Goal: Task Accomplishment & Management: Use online tool/utility

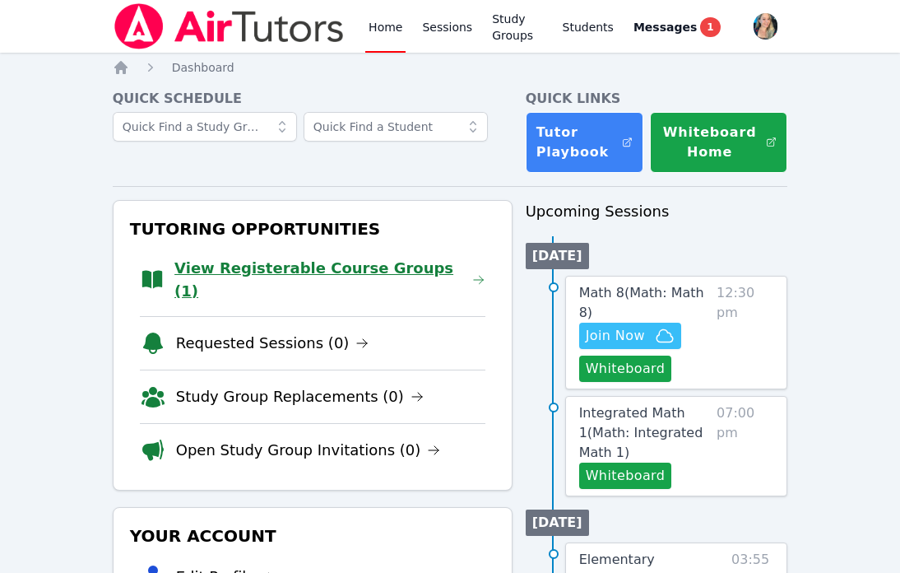
click at [354, 265] on link "View Registerable Course Groups (1)" at bounding box center [329, 280] width 311 height 46
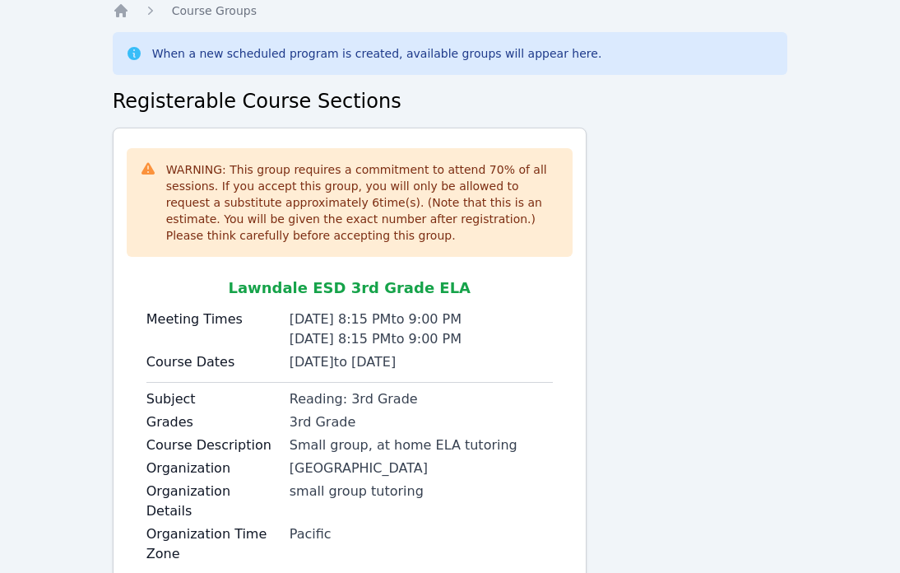
scroll to position [137, 0]
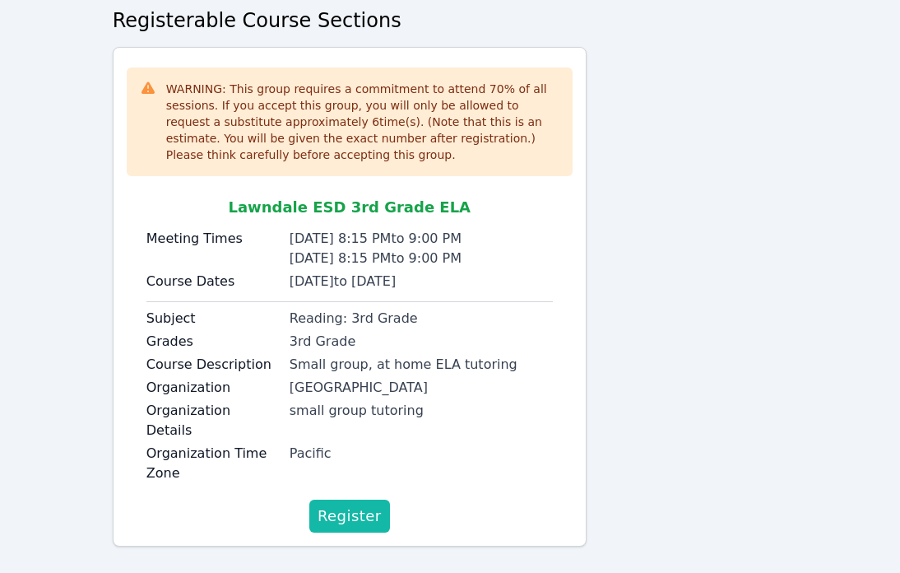
click at [336, 504] on span "Register" at bounding box center [350, 515] width 64 height 23
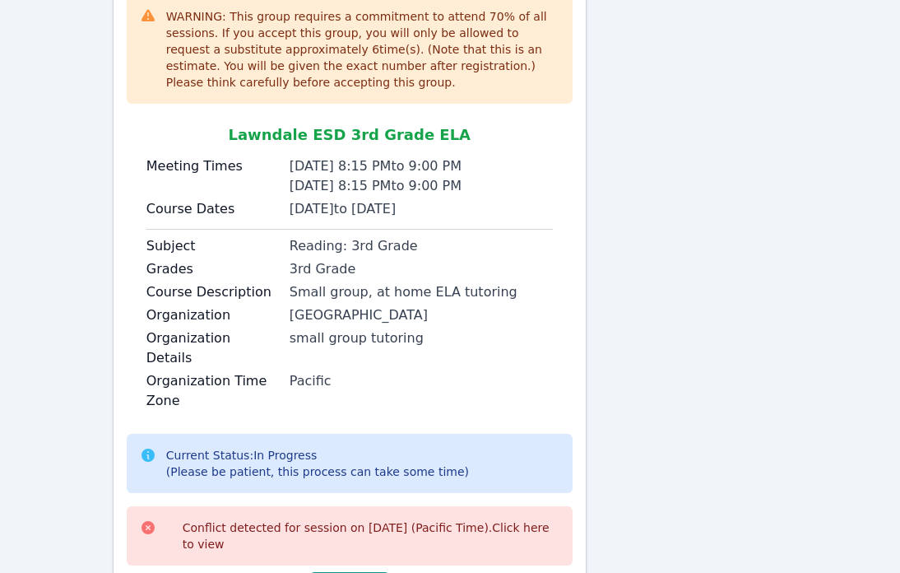
scroll to position [0, 0]
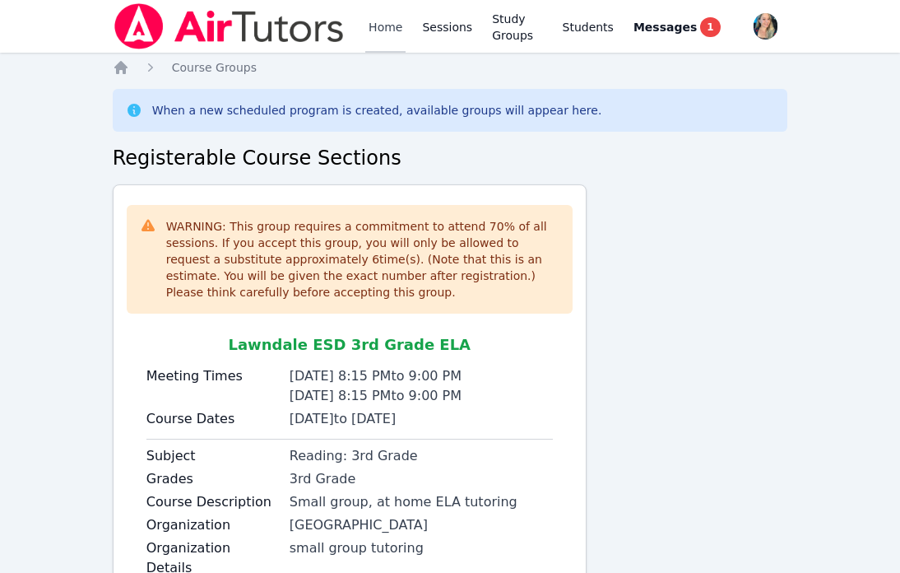
click at [384, 24] on link "Home" at bounding box center [385, 26] width 40 height 53
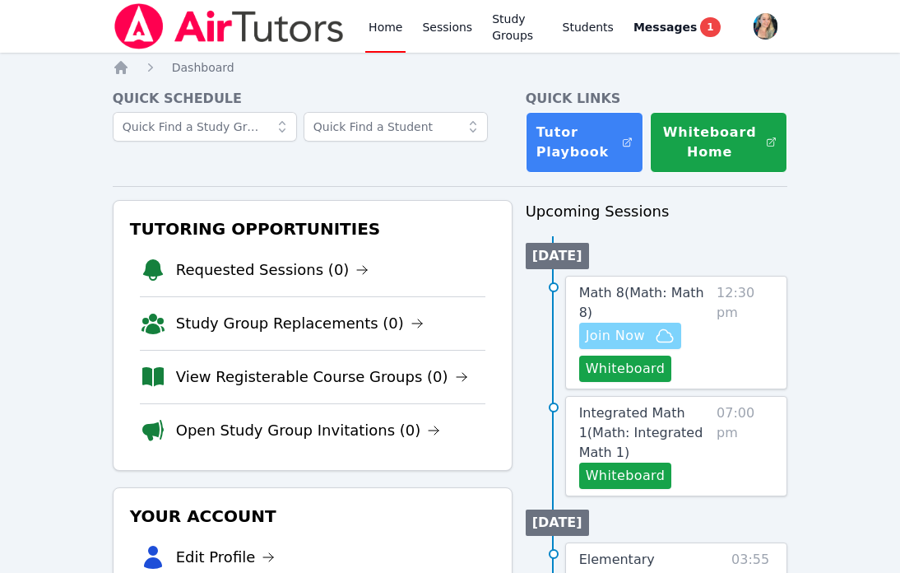
click at [648, 326] on span "Join Now" at bounding box center [630, 336] width 89 height 20
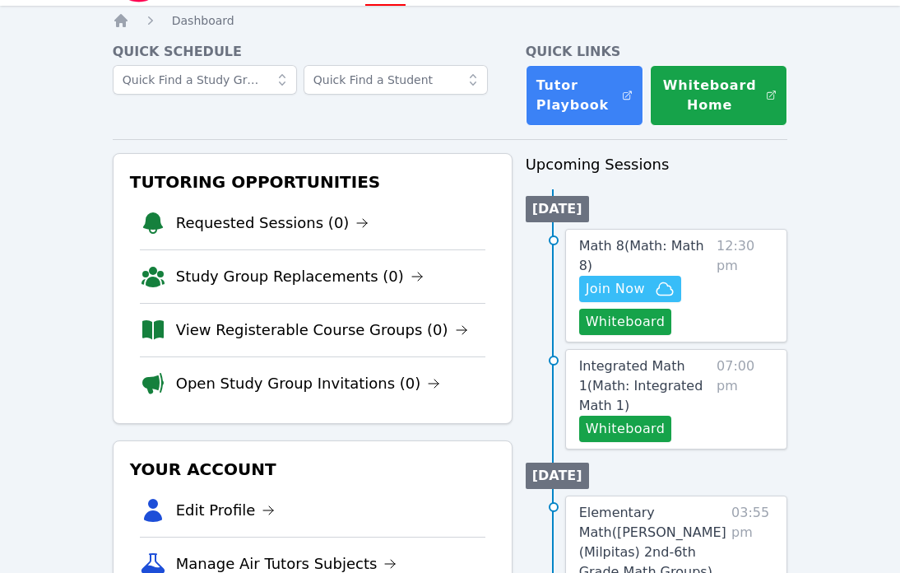
scroll to position [48, 0]
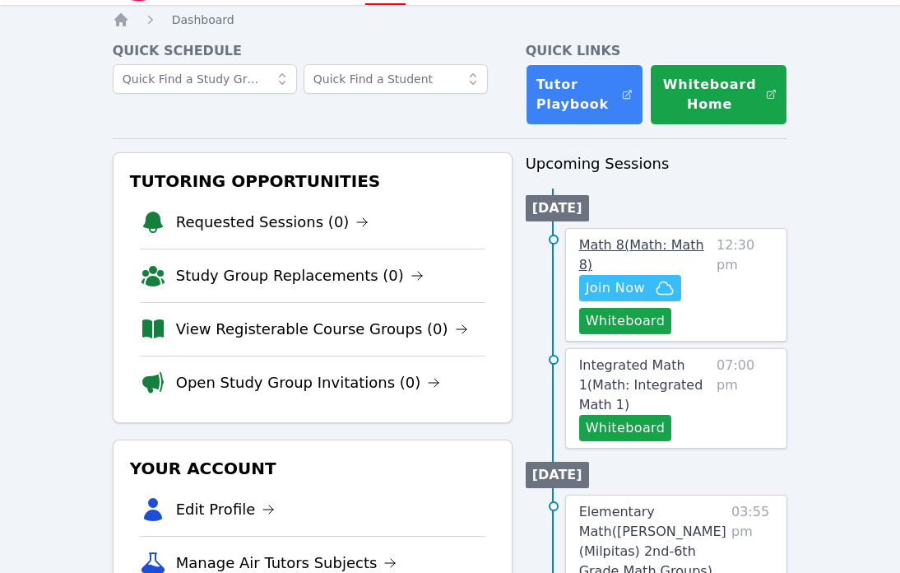
click at [676, 241] on span "Math 8 ( Math: Math 8 )" at bounding box center [641, 254] width 125 height 35
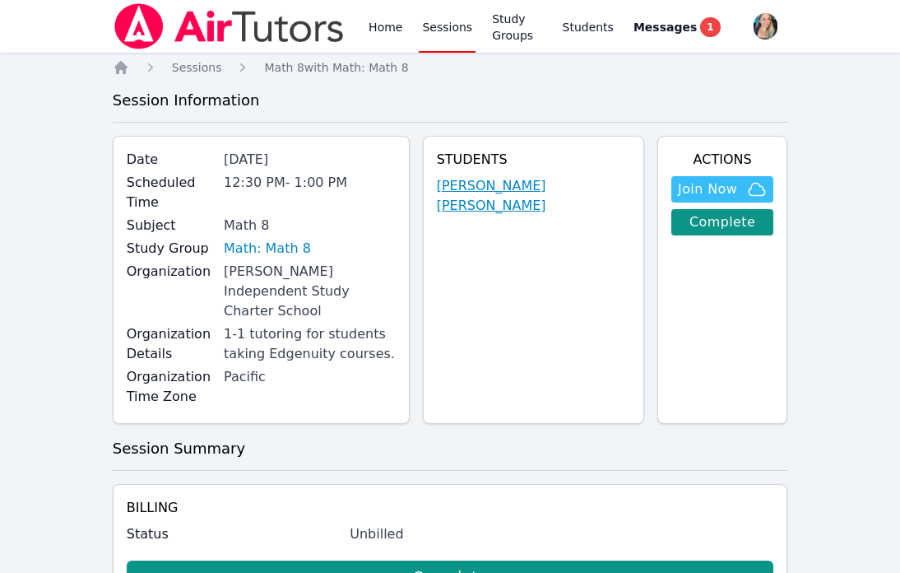
click at [526, 190] on link "Jenna Asad Halim" at bounding box center [533, 195] width 193 height 39
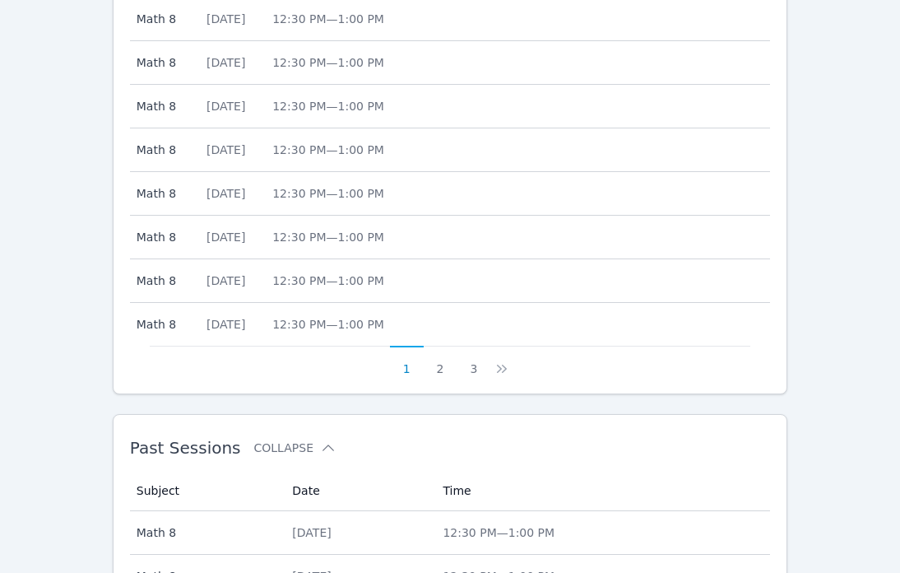
scroll to position [968, 0]
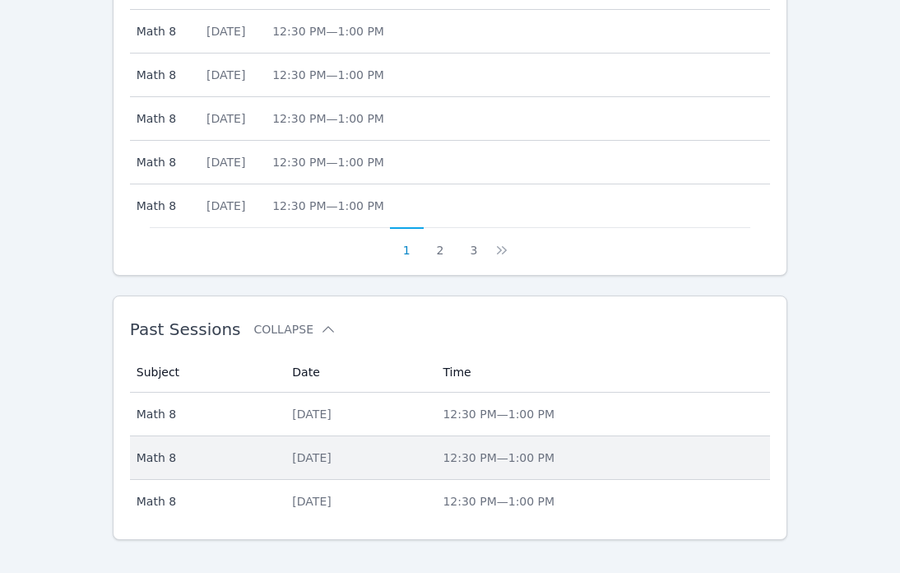
click at [332, 449] on div "Mon Sep 29, 2025" at bounding box center [357, 457] width 131 height 16
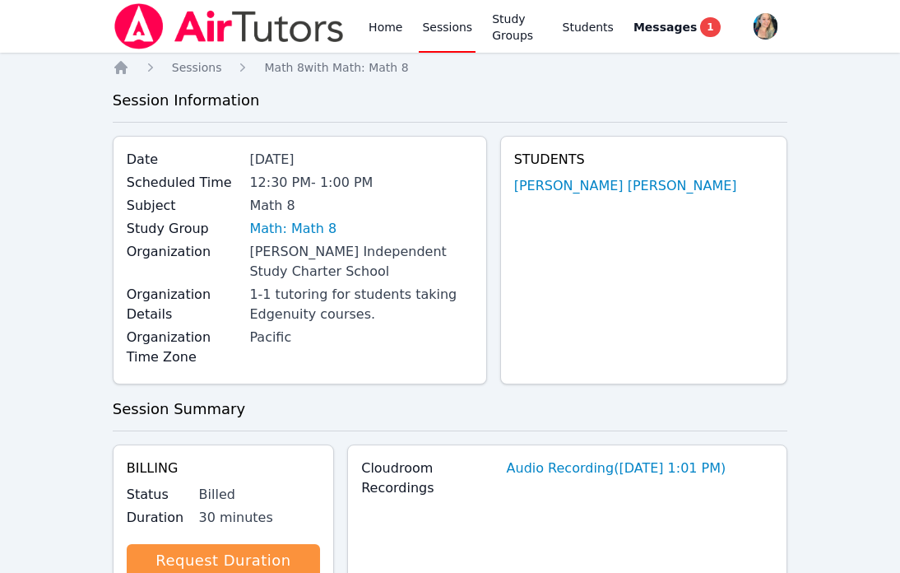
scroll to position [968, 0]
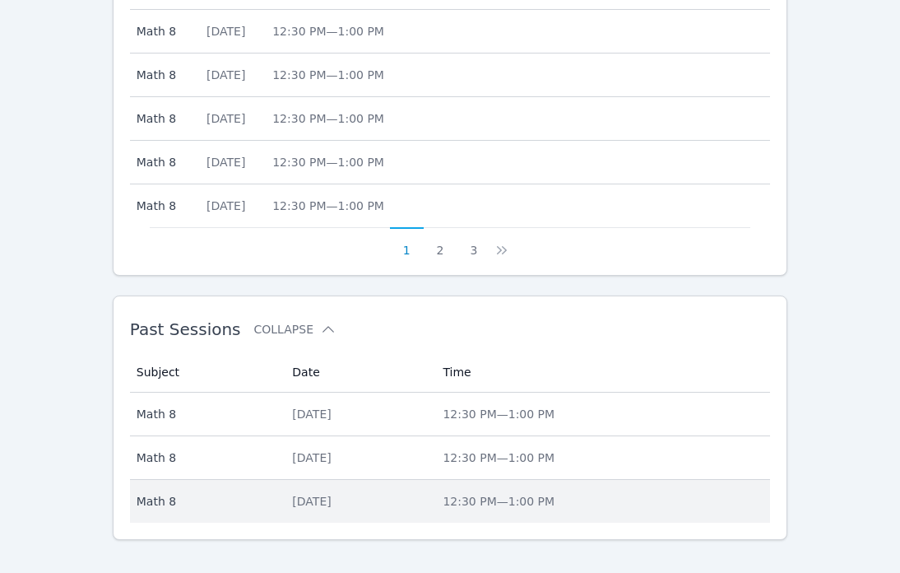
click at [310, 493] on div "Mon Sep 22, 2025" at bounding box center [357, 501] width 131 height 16
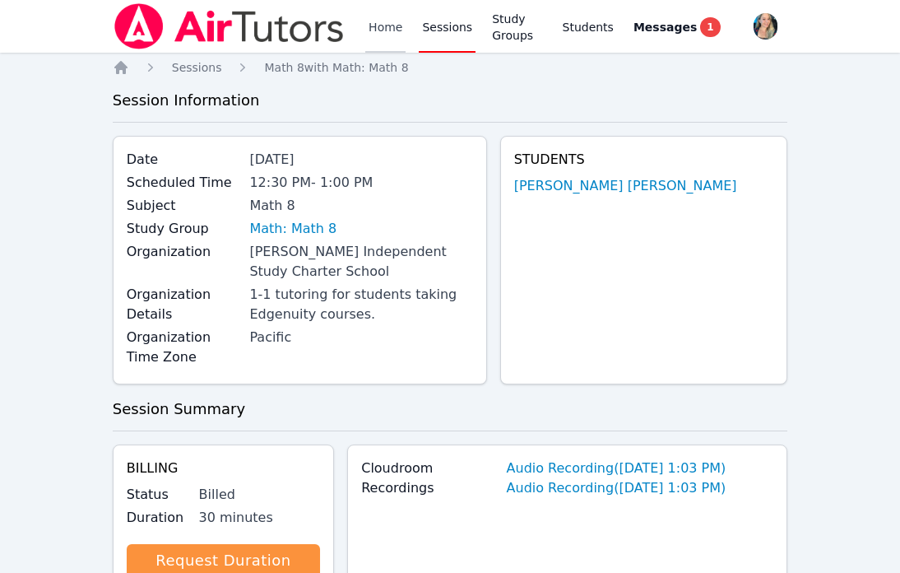
click at [381, 25] on link "Home" at bounding box center [385, 26] width 40 height 53
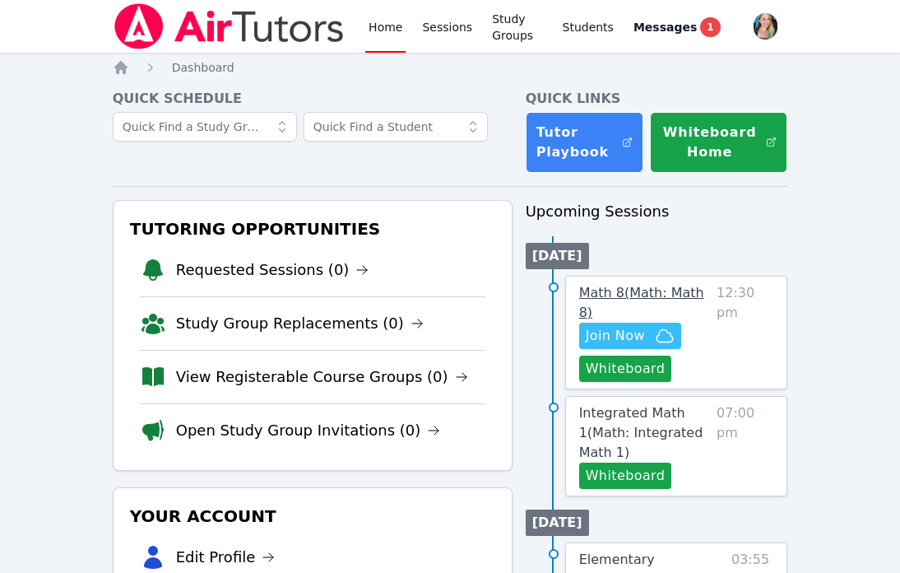
click at [680, 293] on span "Math 8 ( Math: Math 8 )" at bounding box center [641, 302] width 125 height 35
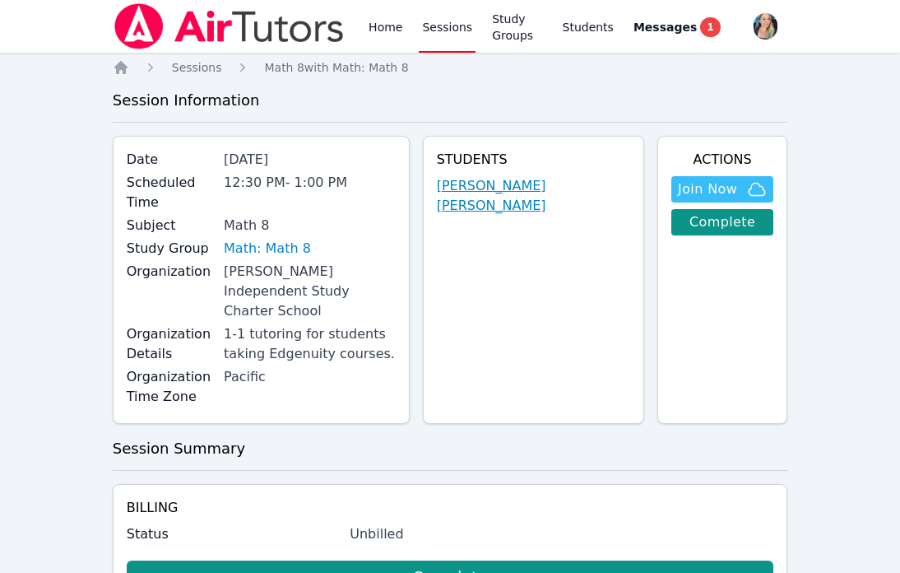
click at [536, 180] on link "Jenna Asad Halim" at bounding box center [533, 195] width 193 height 39
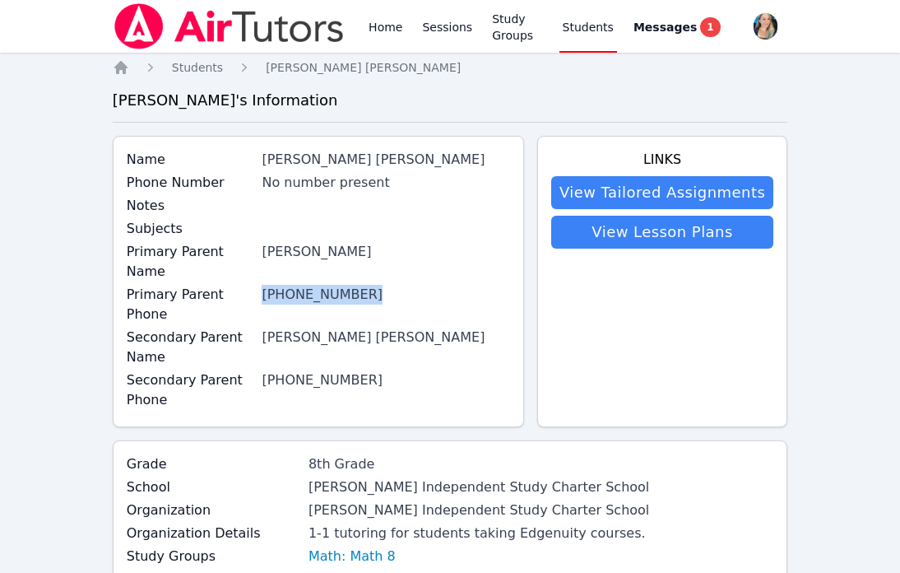
drag, startPoint x: 262, startPoint y: 272, endPoint x: 379, endPoint y: 273, distance: 116.8
click at [378, 285] on div "Primary Parent Phone (442) 242-6247" at bounding box center [318, 306] width 383 height 43
copy link "(442) 242-6247"
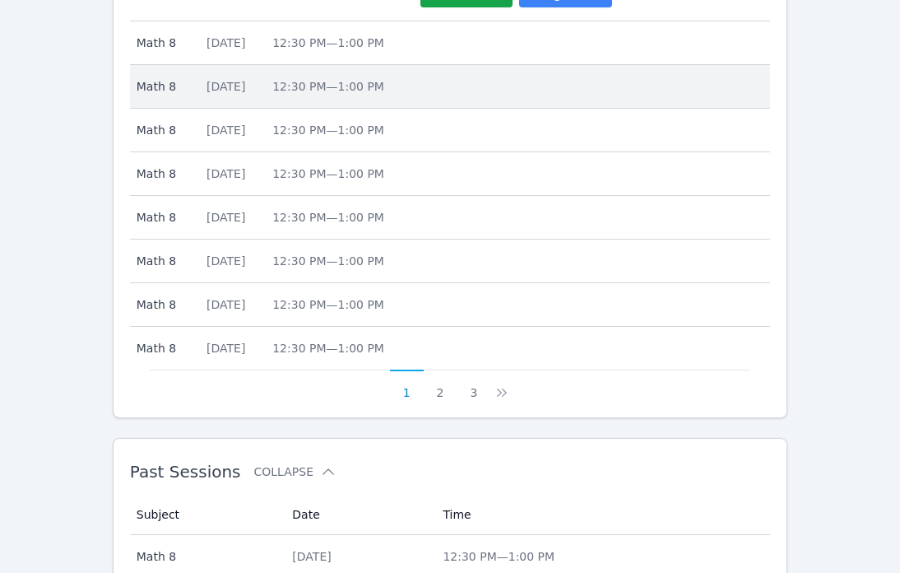
scroll to position [968, 0]
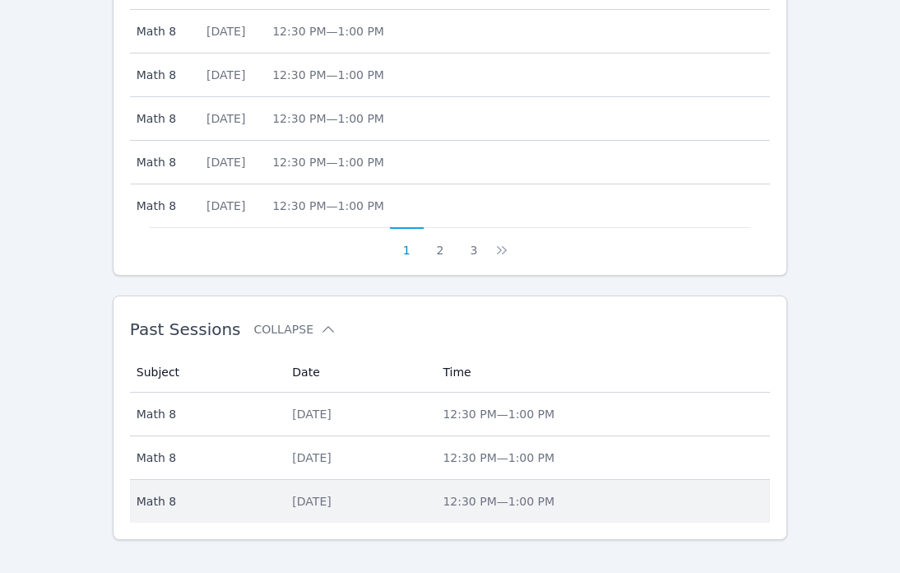
click at [318, 493] on div "Mon Sep 22, 2025" at bounding box center [357, 501] width 131 height 16
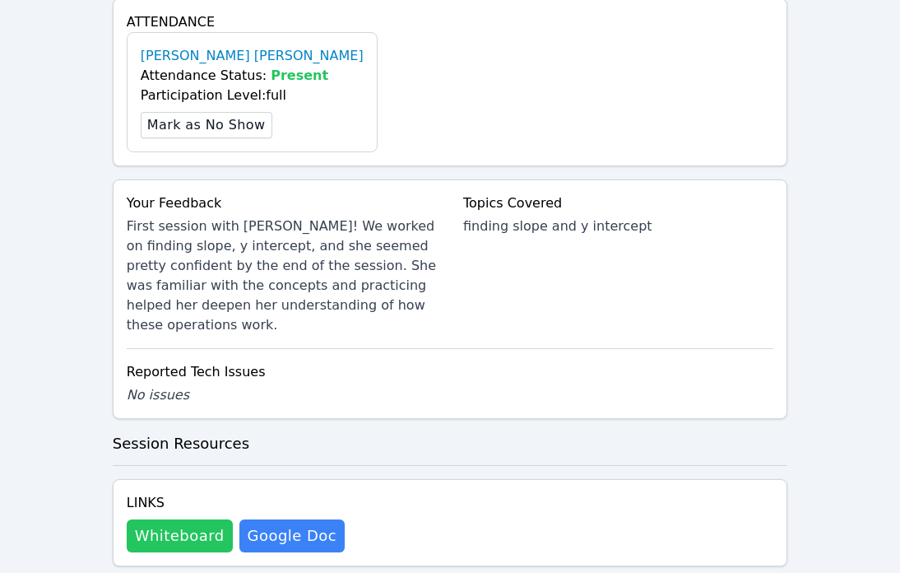
click at [167, 519] on button "Whiteboard" at bounding box center [180, 535] width 106 height 33
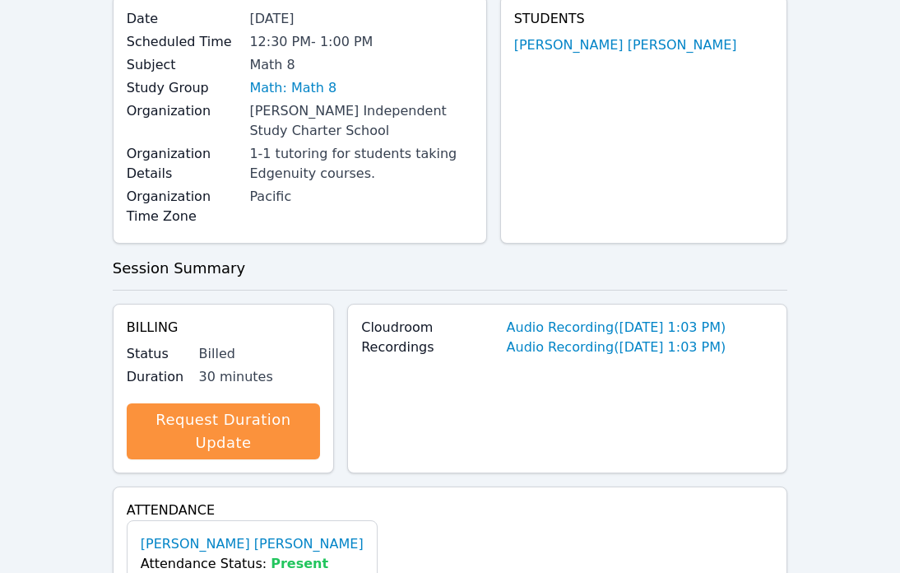
scroll to position [0, 0]
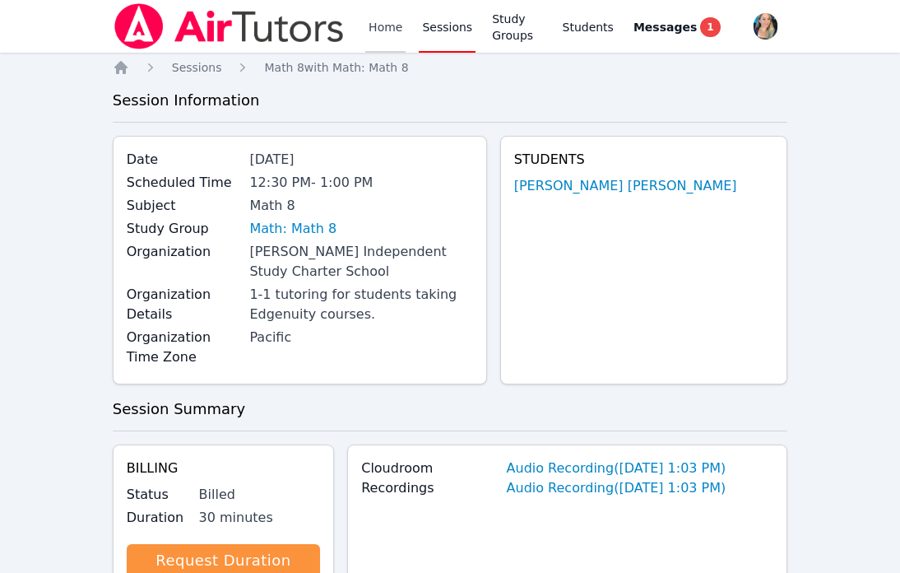
click at [387, 30] on link "Home" at bounding box center [385, 26] width 40 height 53
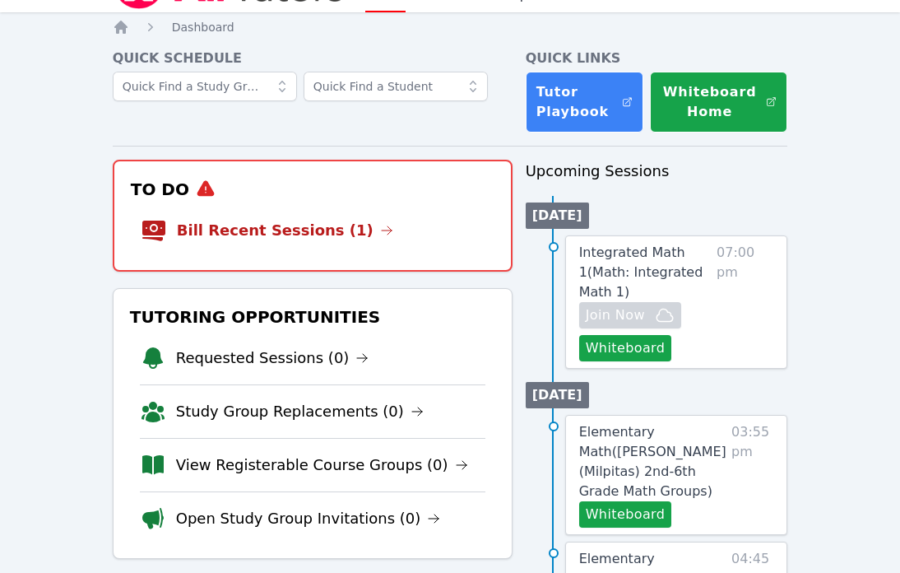
scroll to position [46, 0]
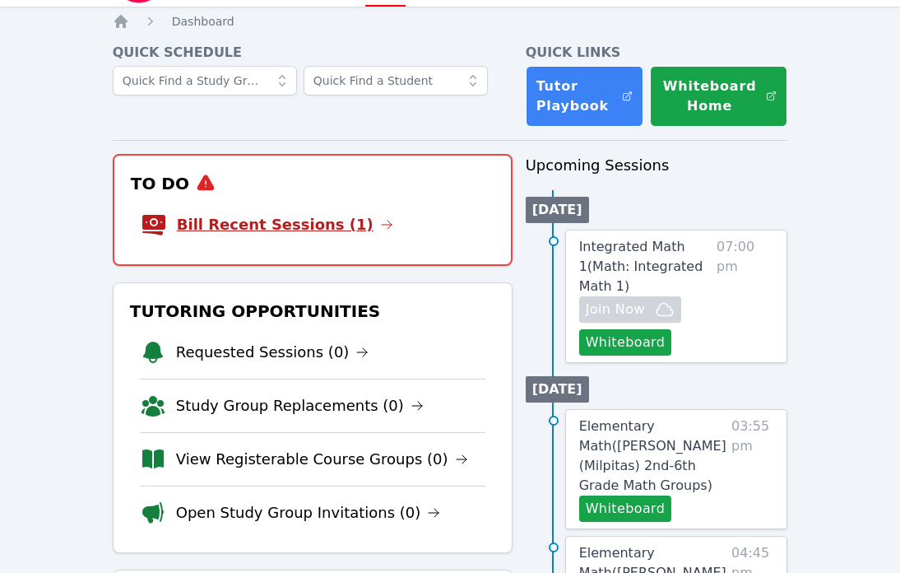
click at [317, 214] on link "Bill Recent Sessions (1)" at bounding box center [285, 224] width 216 height 23
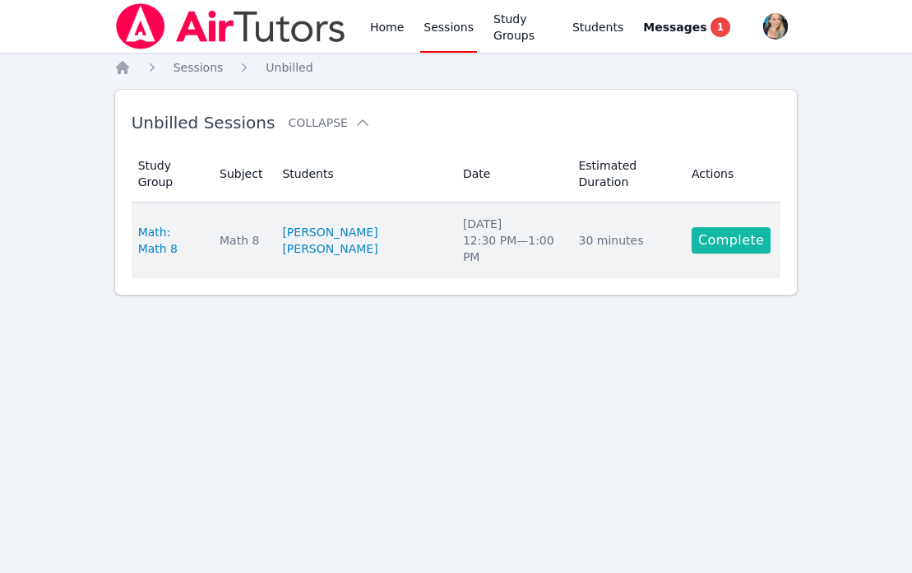
click at [715, 227] on link "Complete" at bounding box center [731, 240] width 79 height 26
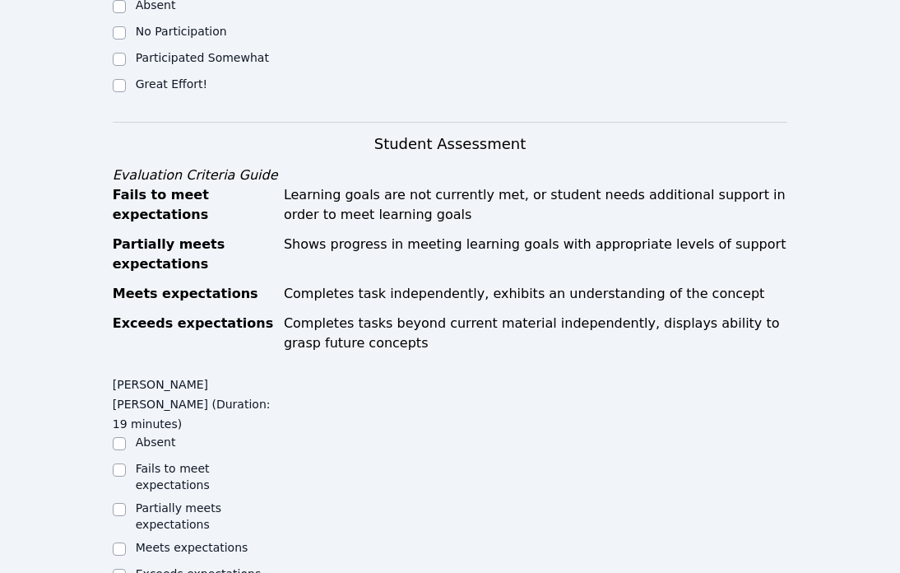
scroll to position [411, 0]
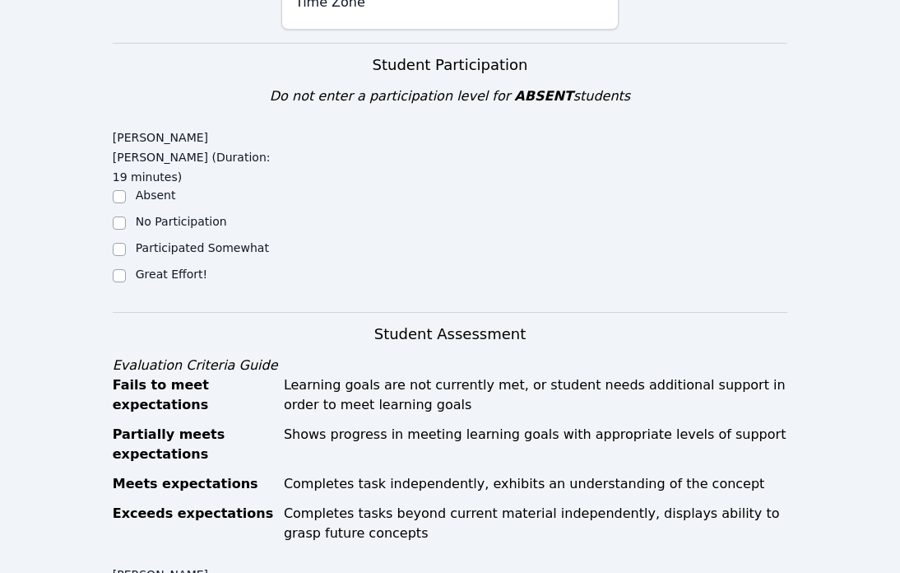
click at [126, 266] on div "Great Effort!" at bounding box center [197, 276] width 169 height 20
click at [109, 247] on div "Home Sessions Study Groups Students Messages 1 Open user menu Courtney Kain Ope…" at bounding box center [450, 574] width 900 height 1970
click at [118, 269] on input "Great Effort!" at bounding box center [119, 275] width 13 height 13
checkbox input "true"
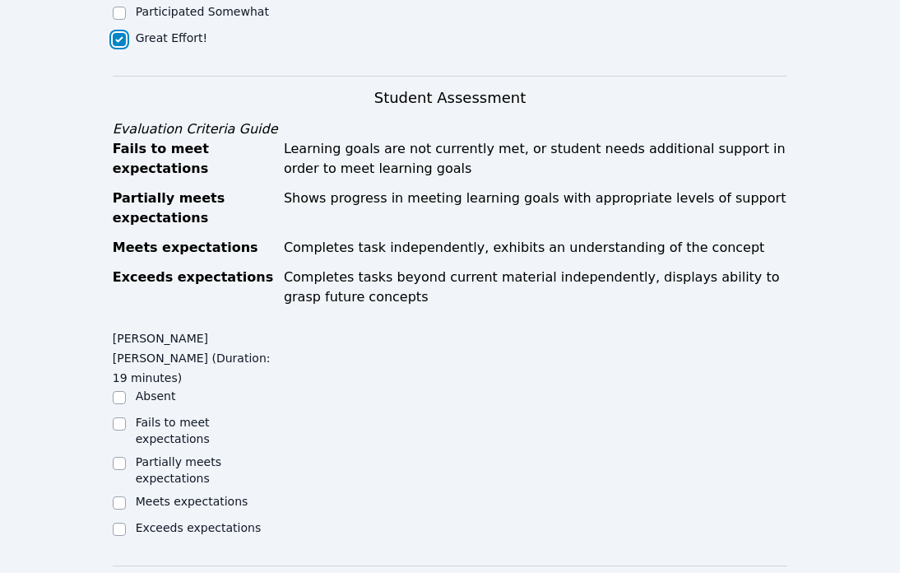
scroll to position [675, 0]
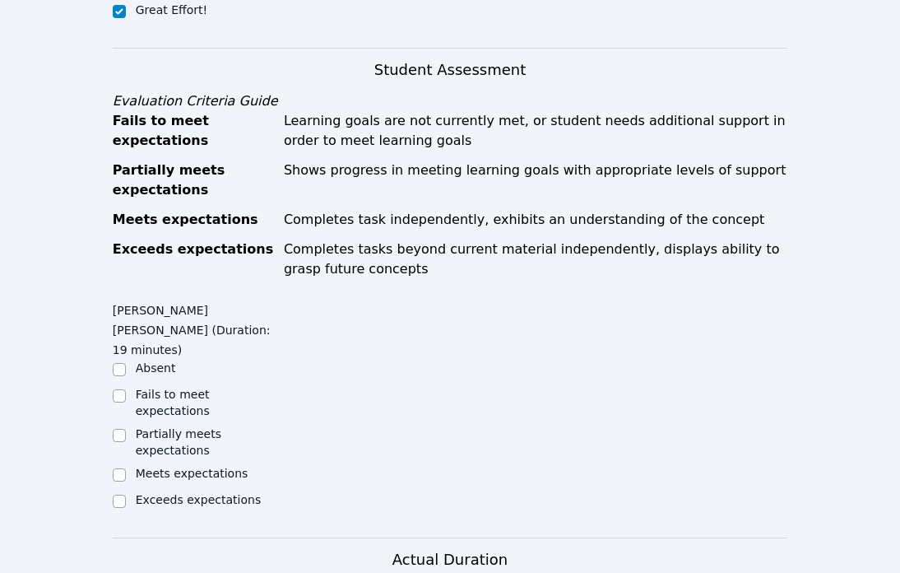
click at [121, 425] on div at bounding box center [119, 435] width 13 height 20
click at [126, 425] on div "Partially meets expectations" at bounding box center [197, 441] width 169 height 33
click at [122, 429] on input "Partially meets expectations" at bounding box center [119, 435] width 13 height 13
checkbox input "true"
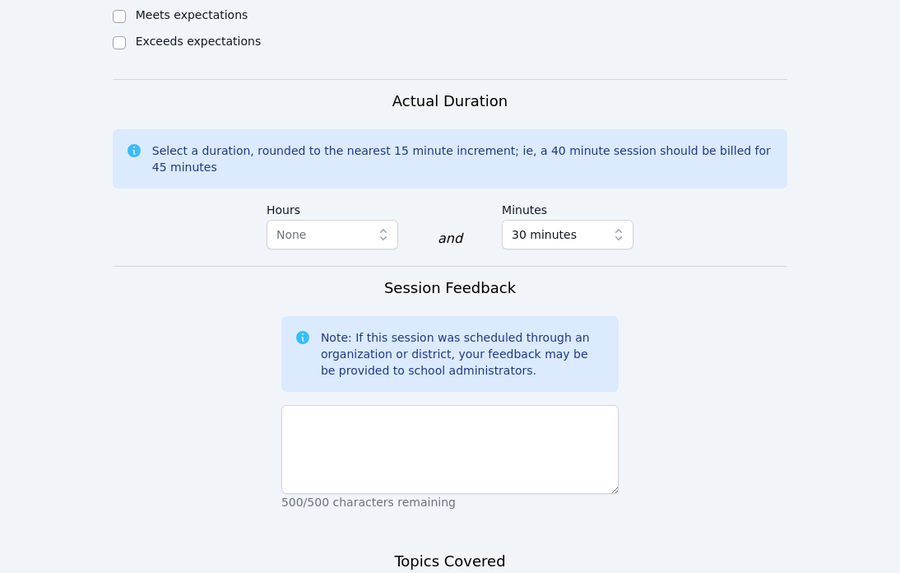
scroll to position [1097, 0]
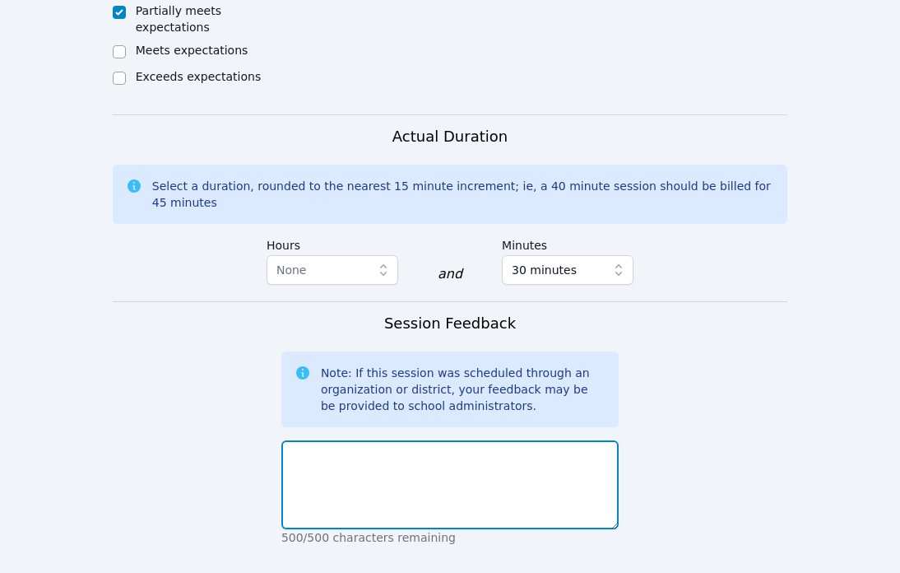
click at [333, 440] on textarea at bounding box center [449, 484] width 337 height 89
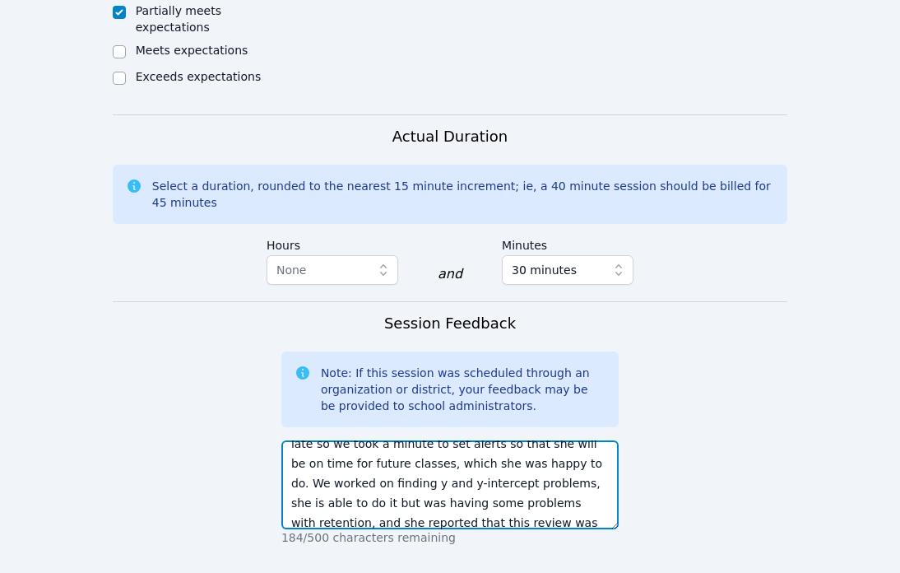
scroll to position [1325, 0]
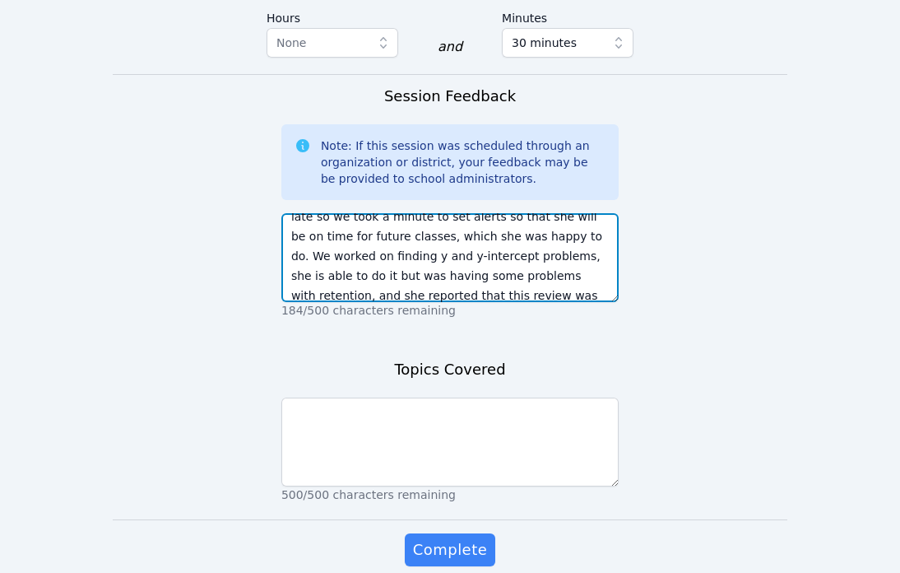
type textarea "Jenna forgot about our session and came late so we took a minute to set alerts …"
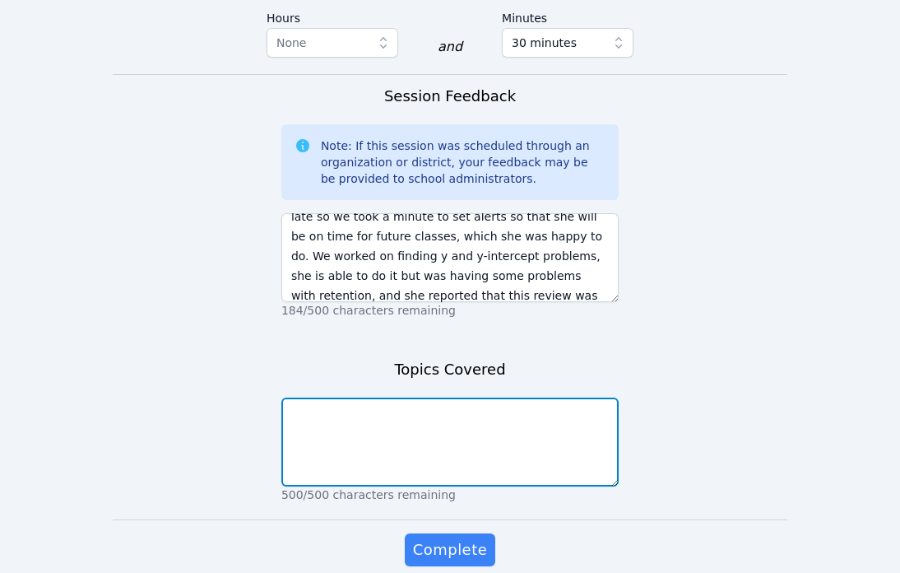
click at [370, 397] on textarea at bounding box center [449, 441] width 337 height 89
type textarea "y"
type textarea "finding y and y intercept"
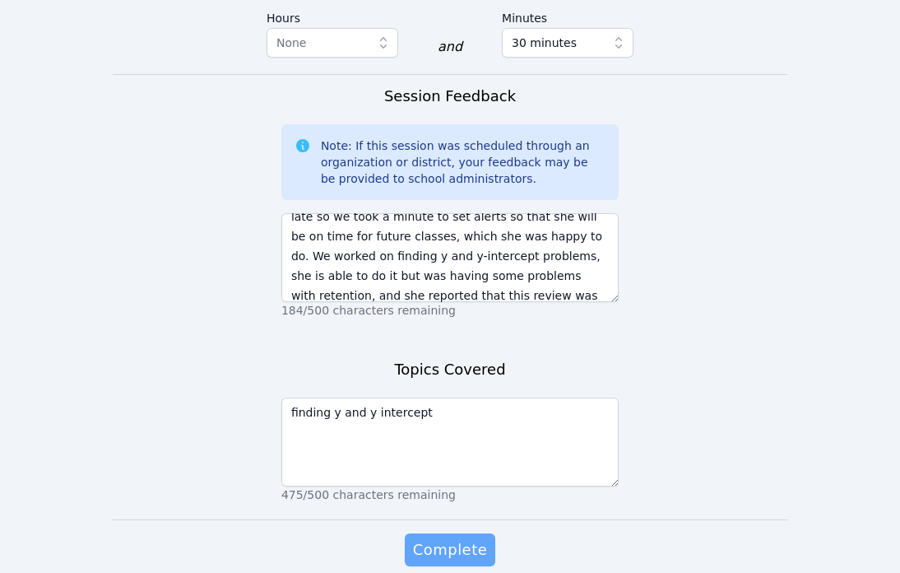
click at [451, 538] on span "Complete" at bounding box center [450, 549] width 74 height 23
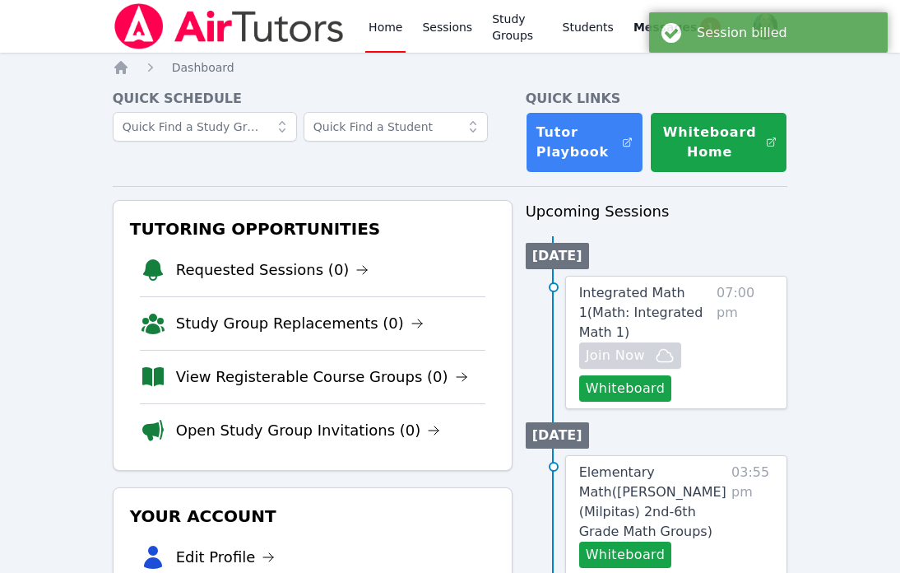
click at [377, 27] on link "Home" at bounding box center [385, 26] width 40 height 53
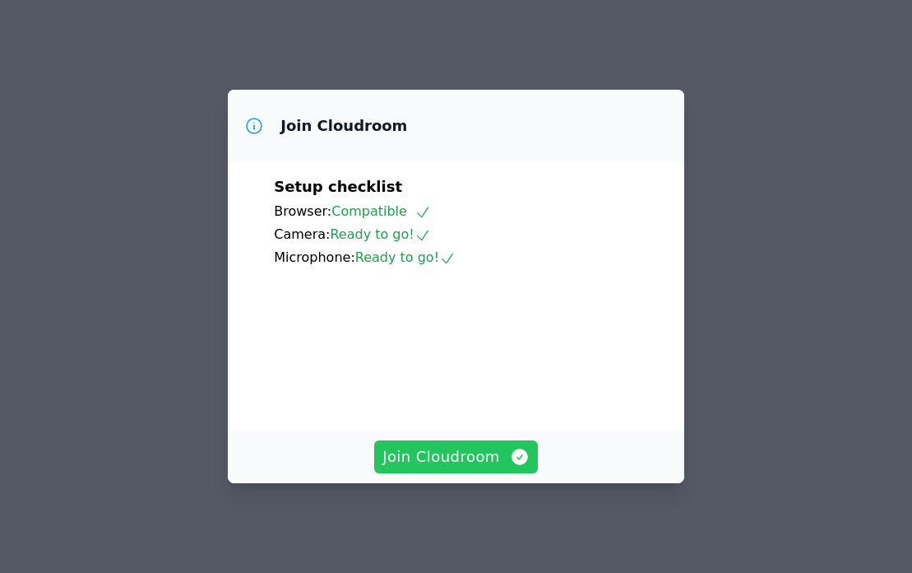
click at [479, 466] on span "Join Cloudroom" at bounding box center [456, 456] width 147 height 23
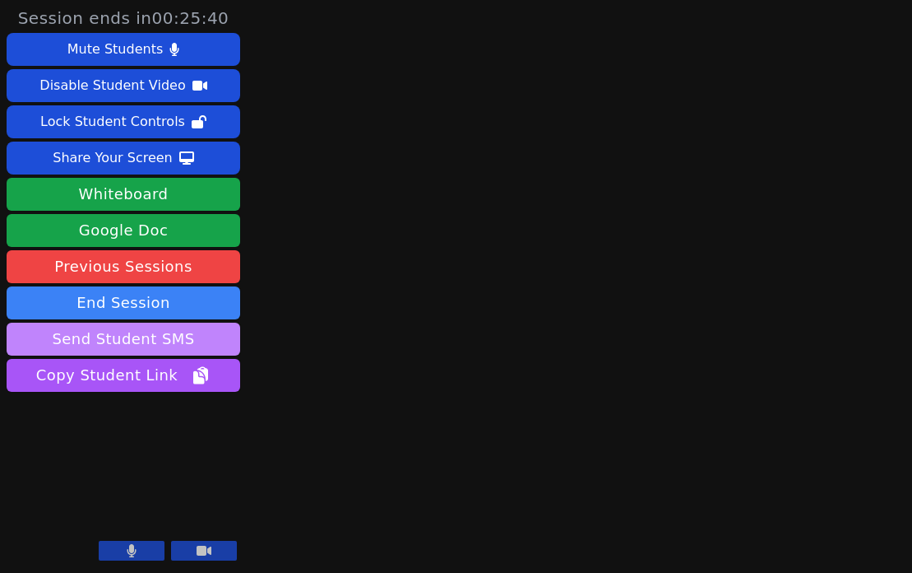
click at [196, 337] on button "Send Student SMS" at bounding box center [124, 339] width 234 height 33
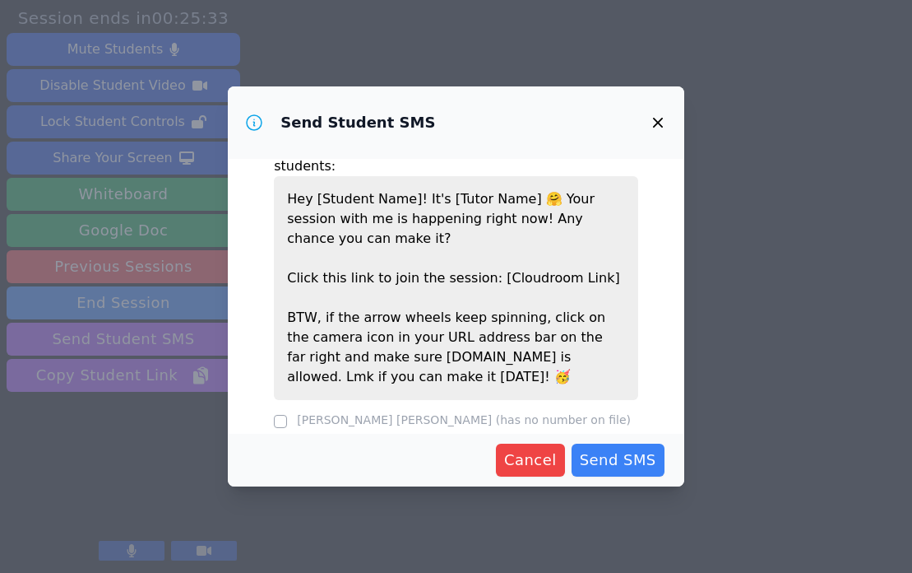
scroll to position [27, 0]
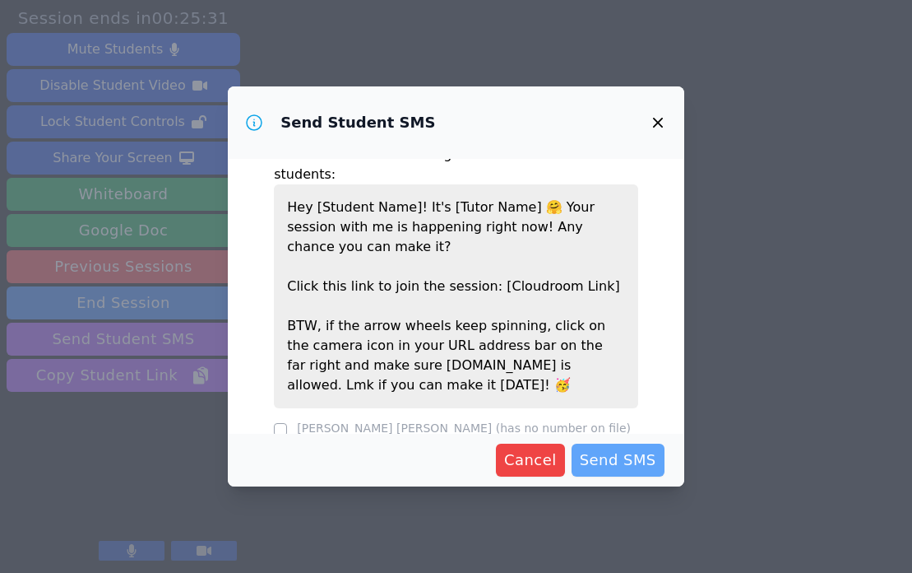
click at [630, 455] on span "Send SMS" at bounding box center [618, 459] width 77 height 23
click at [272, 406] on div "This will send the following SMS to the selected students: Hey [Student Name]! …" at bounding box center [456, 296] width 457 height 274
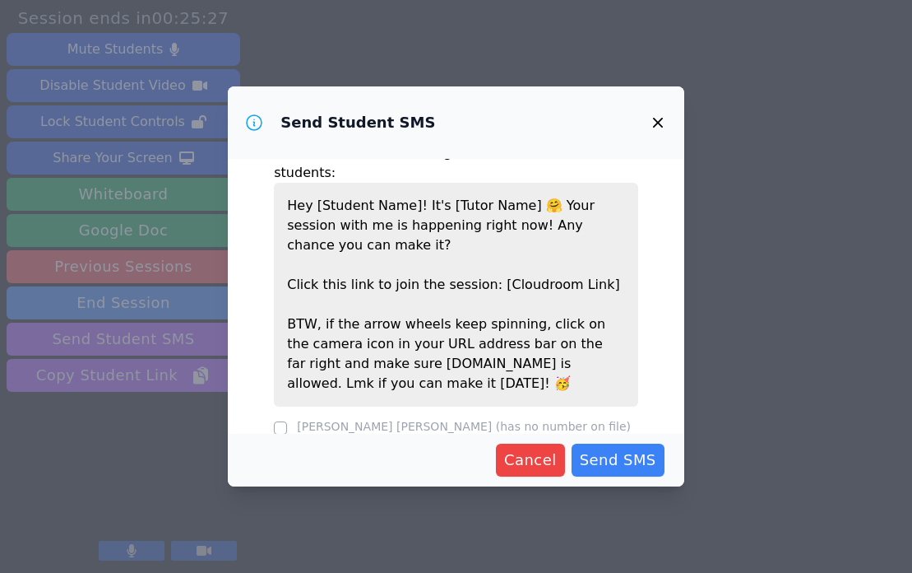
scroll to position [0, 0]
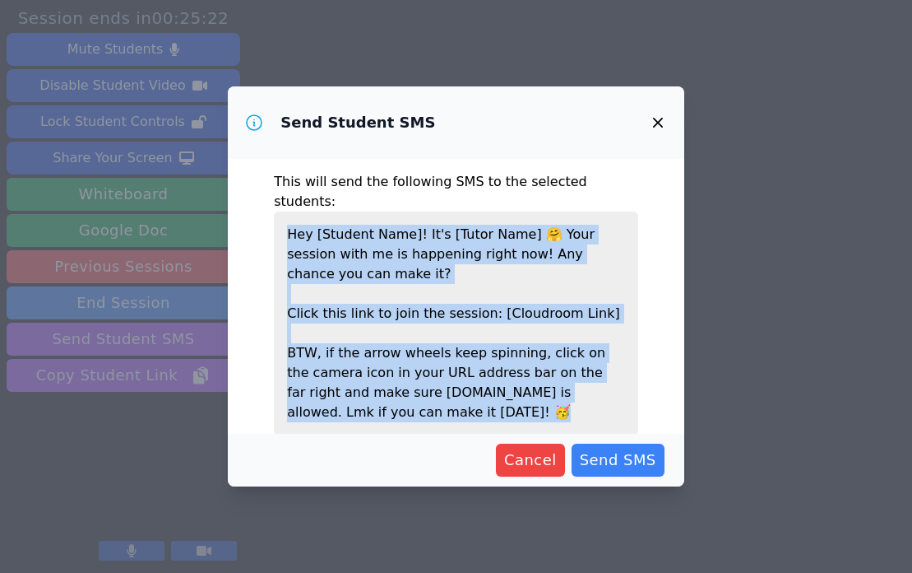
drag, startPoint x: 448, startPoint y: 394, endPoint x: 271, endPoint y: 215, distance: 251.9
click at [271, 215] on div "This will send the following SMS to the selected students: Hey [Student Name]! …" at bounding box center [456, 296] width 457 height 274
copy p "Hey [Student Name]! It's [Tutor Name] 🤗 Your session with me is happening right…"
click at [655, 116] on icon "button" at bounding box center [658, 123] width 20 height 20
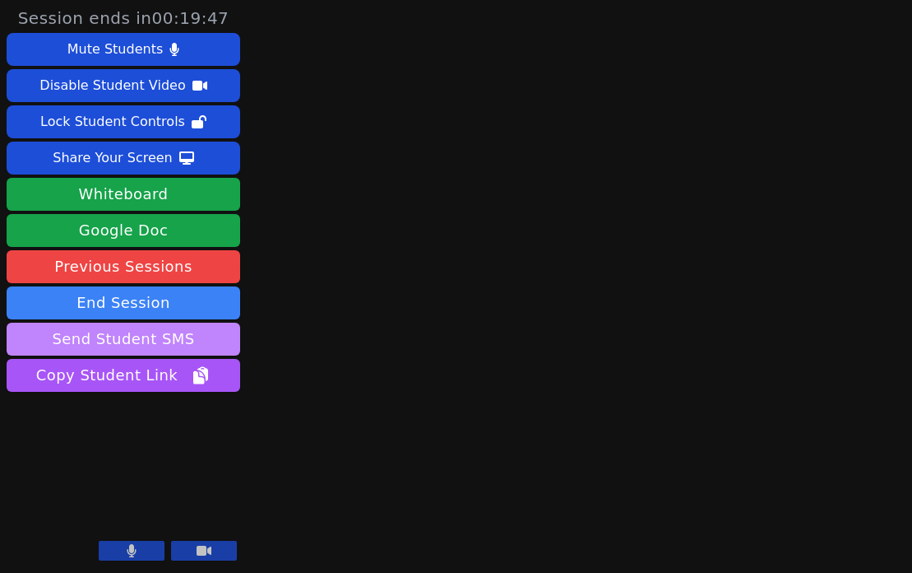
click at [137, 347] on button "Send Student SMS" at bounding box center [124, 339] width 234 height 33
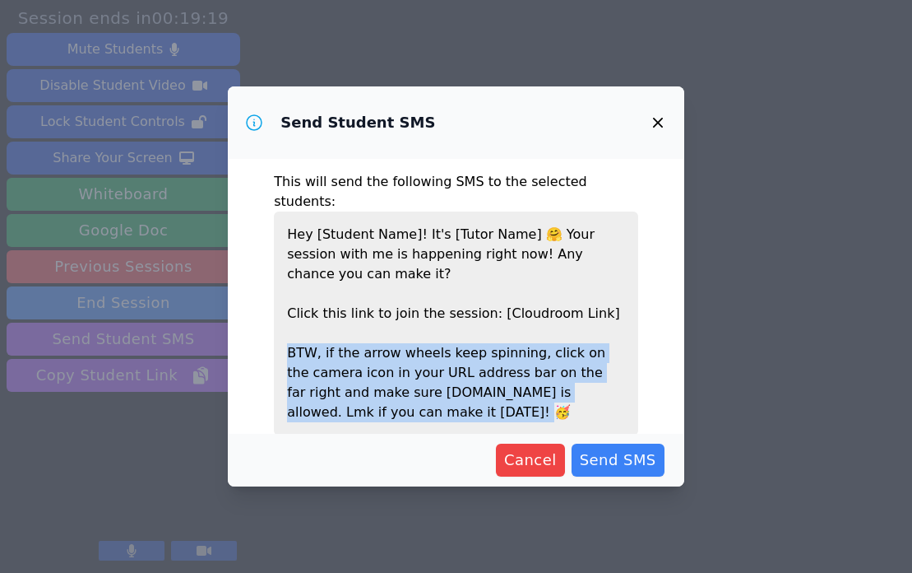
drag, startPoint x: 283, startPoint y: 330, endPoint x: 376, endPoint y: 397, distance: 114.9
click at [377, 400] on p "Hey [Student Name]! It's [Tutor Name] 🤗 Your session with me is happening right…" at bounding box center [456, 323] width 364 height 224
click at [361, 369] on p "Hey [Student Name]! It's [Tutor Name] 🤗 Your session with me is happening right…" at bounding box center [456, 323] width 364 height 224
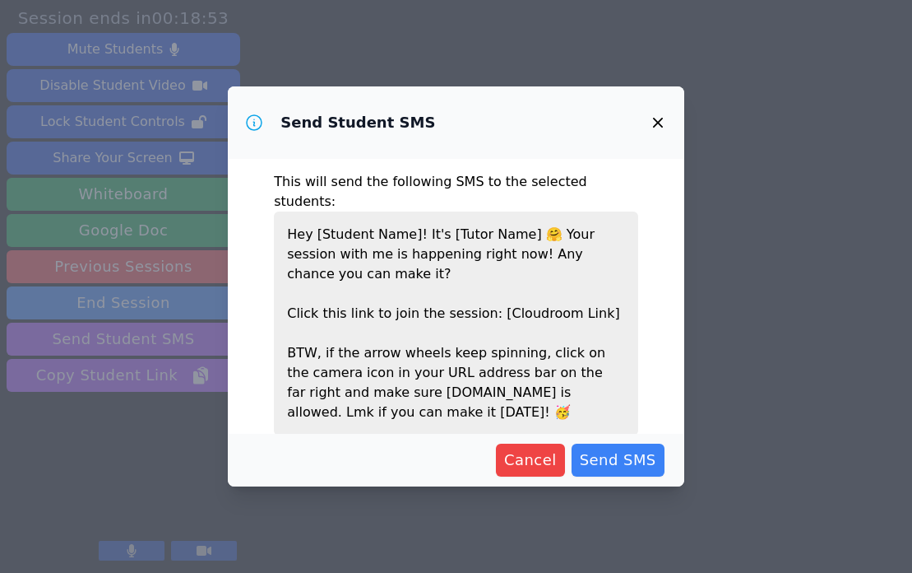
click at [660, 119] on icon "button" at bounding box center [658, 123] width 10 height 10
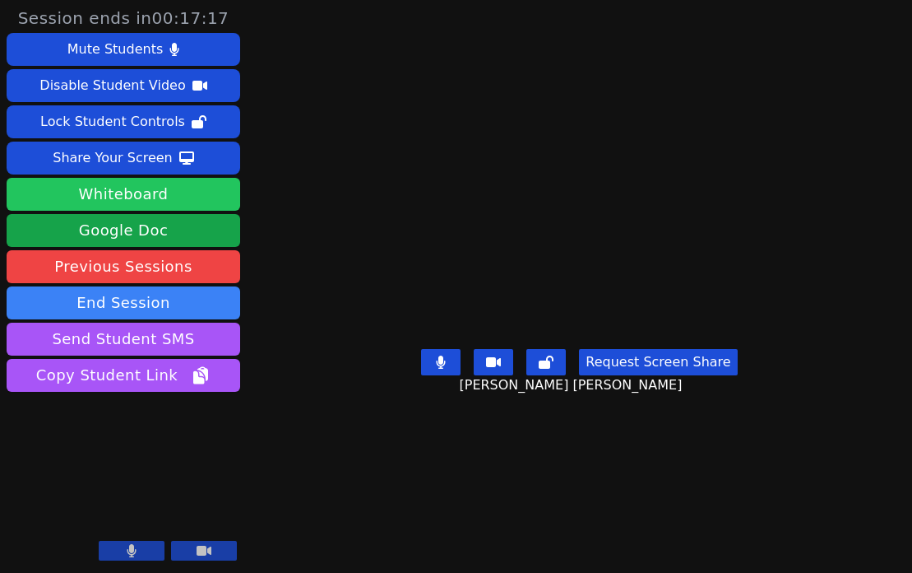
click at [128, 197] on button "Whiteboard" at bounding box center [124, 194] width 234 height 33
click at [160, 195] on button "Whiteboard" at bounding box center [124, 194] width 234 height 33
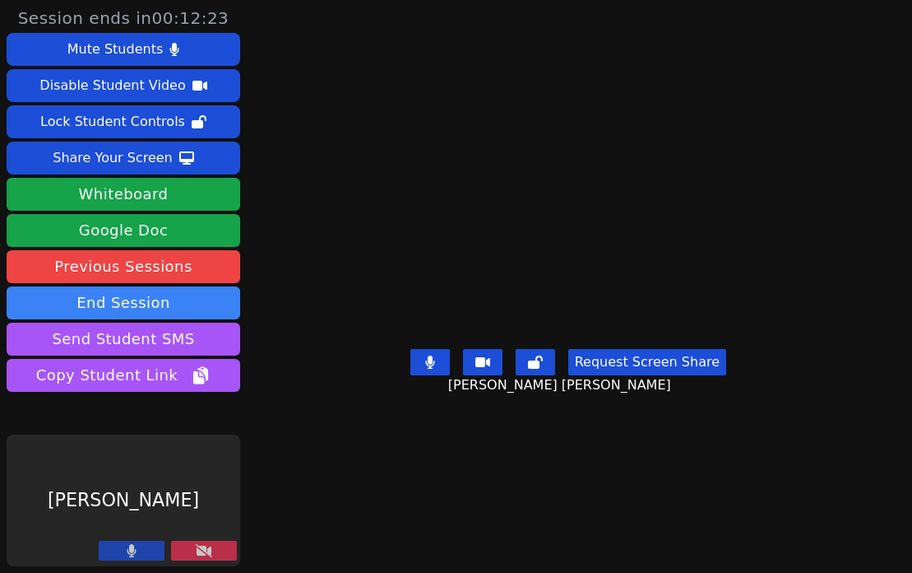
click at [196, 545] on icon at bounding box center [204, 550] width 16 height 13
click at [196, 547] on icon at bounding box center [204, 550] width 16 height 13
